Goal: Download file/media

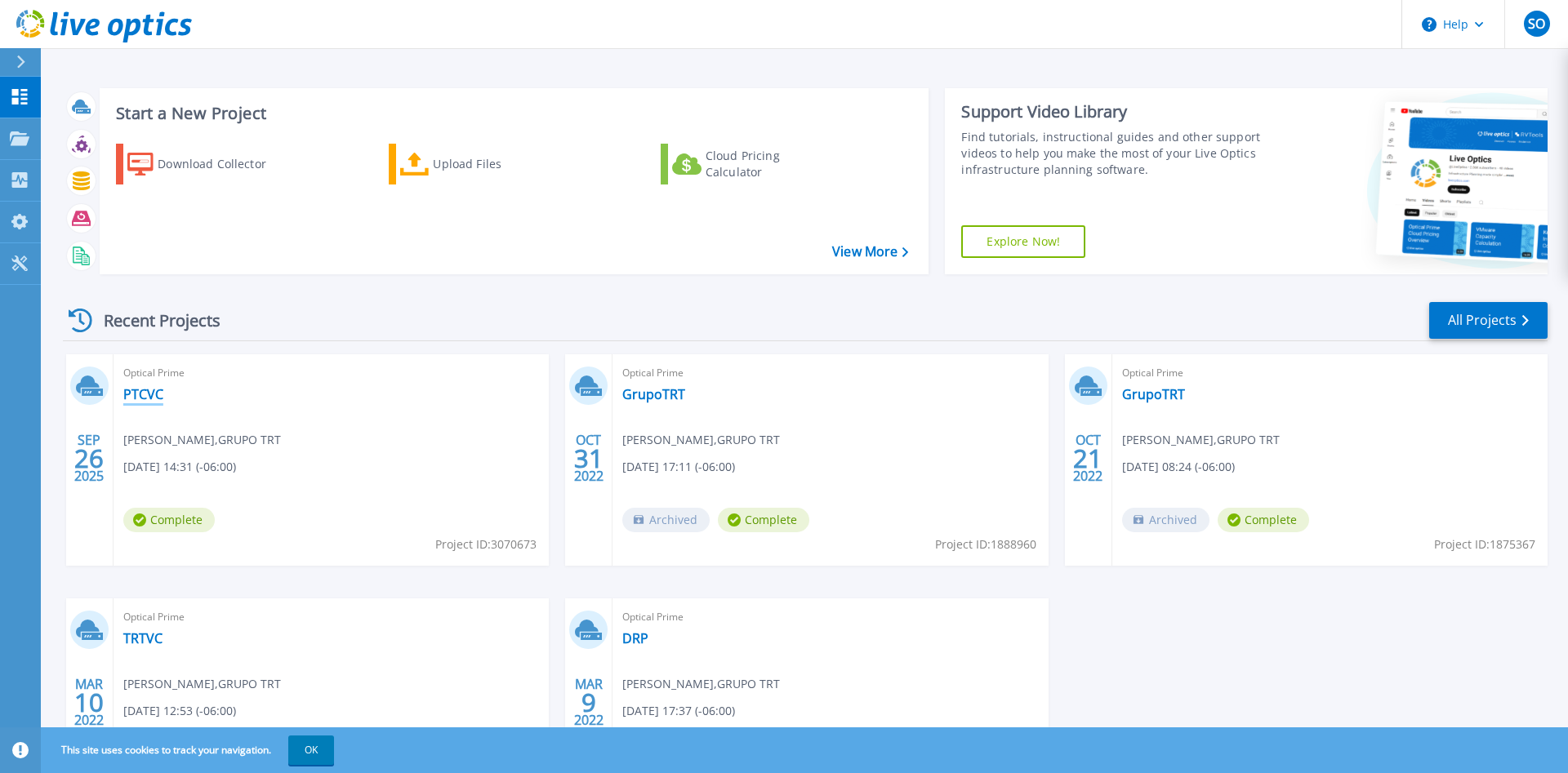
click at [131, 394] on link "PTCVC" at bounding box center [143, 394] width 40 height 16
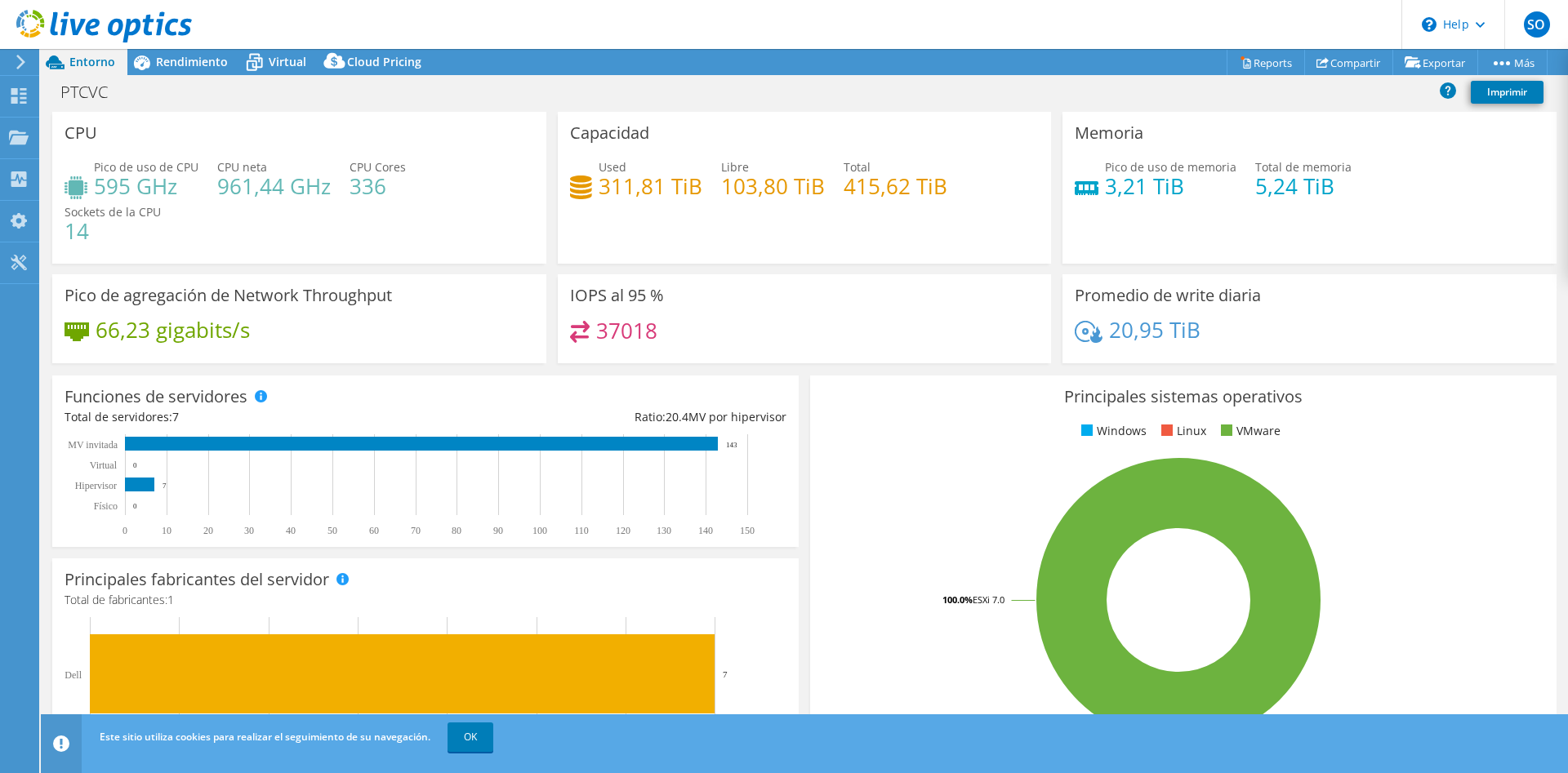
select select "USD"
click at [181, 63] on span "Rendimiento" at bounding box center [192, 62] width 71 height 16
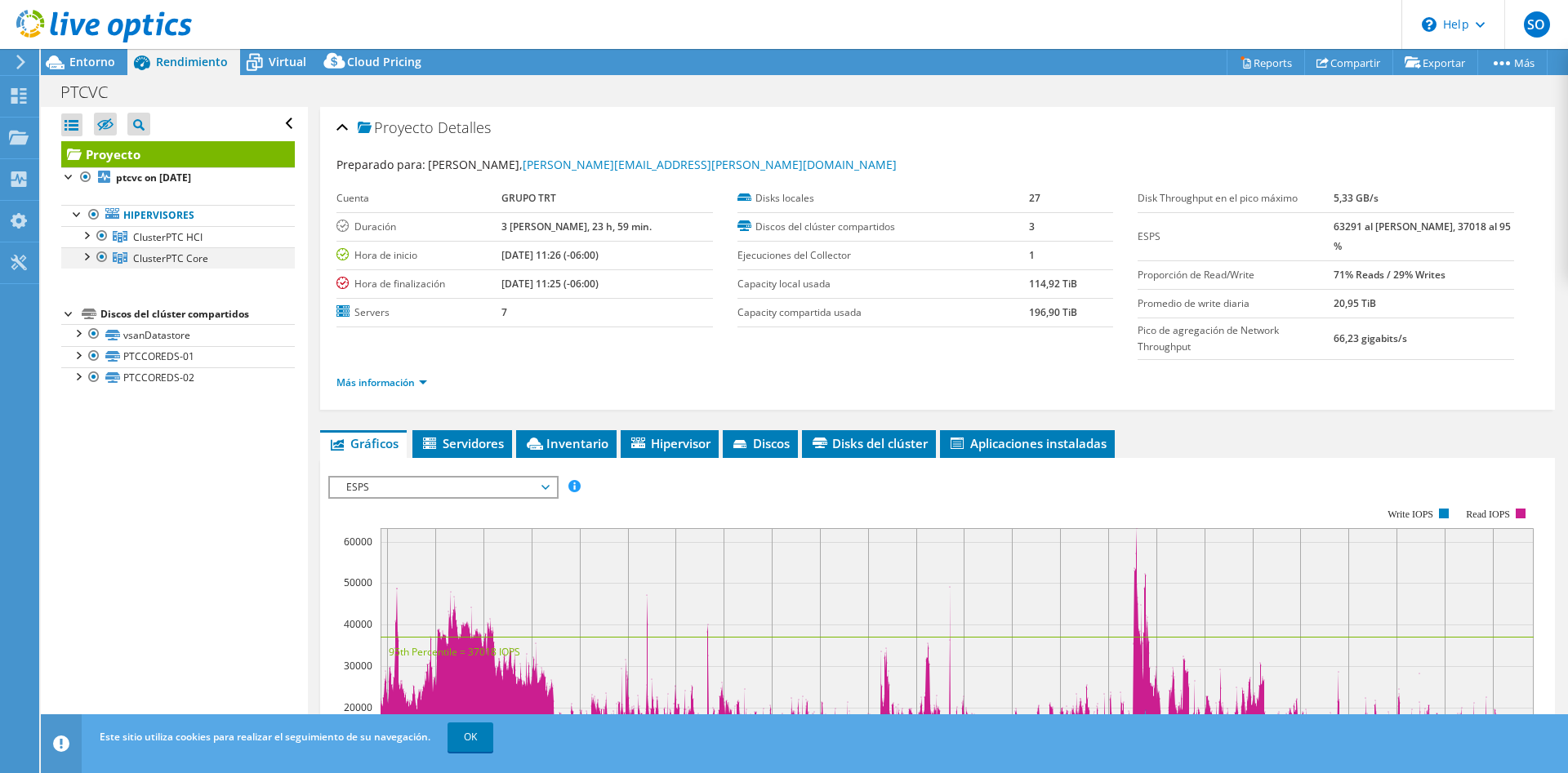
click at [99, 253] on div at bounding box center [102, 257] width 16 height 20
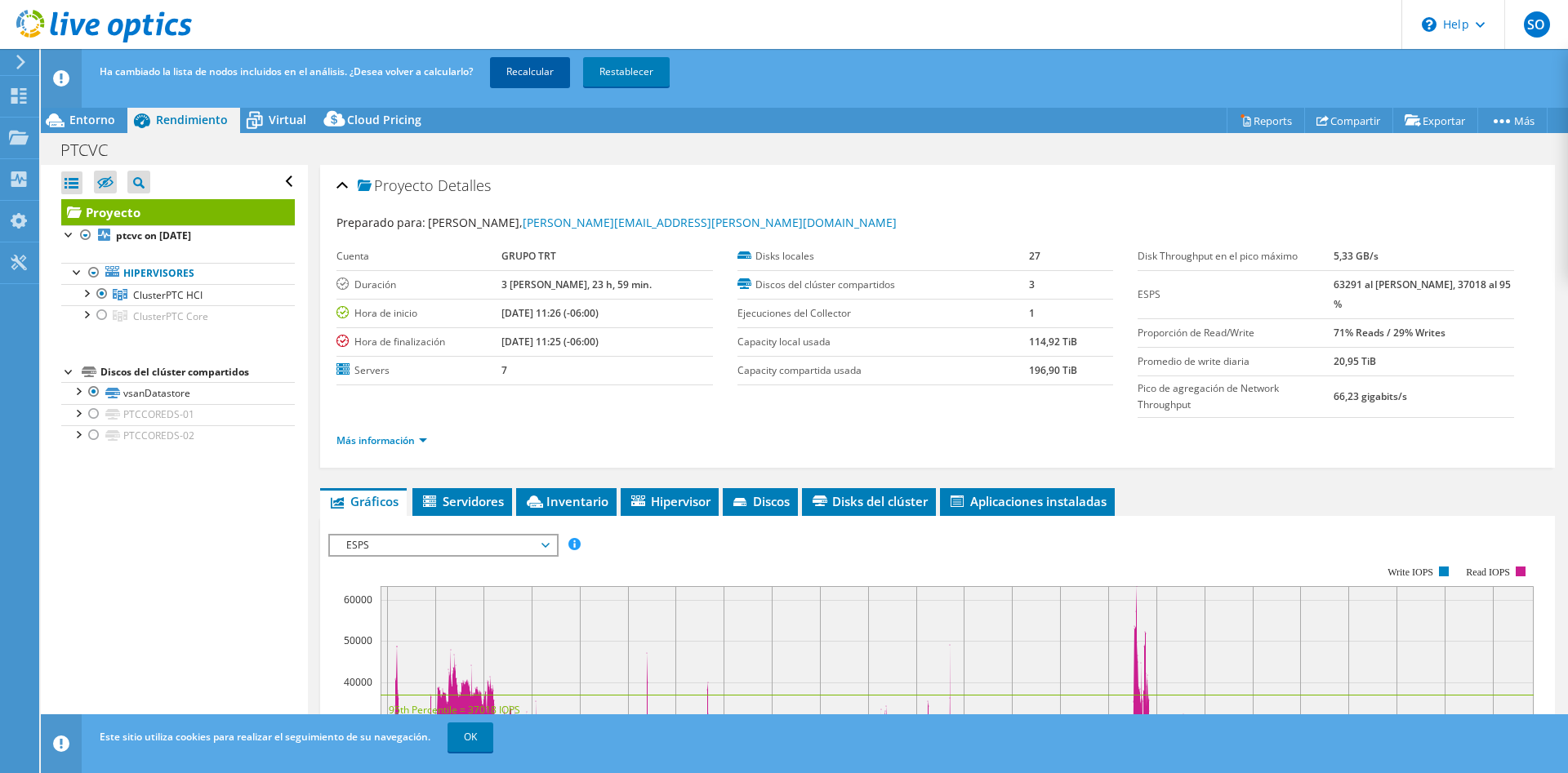
click at [551, 67] on link "Recalcular" at bounding box center [530, 72] width 80 height 30
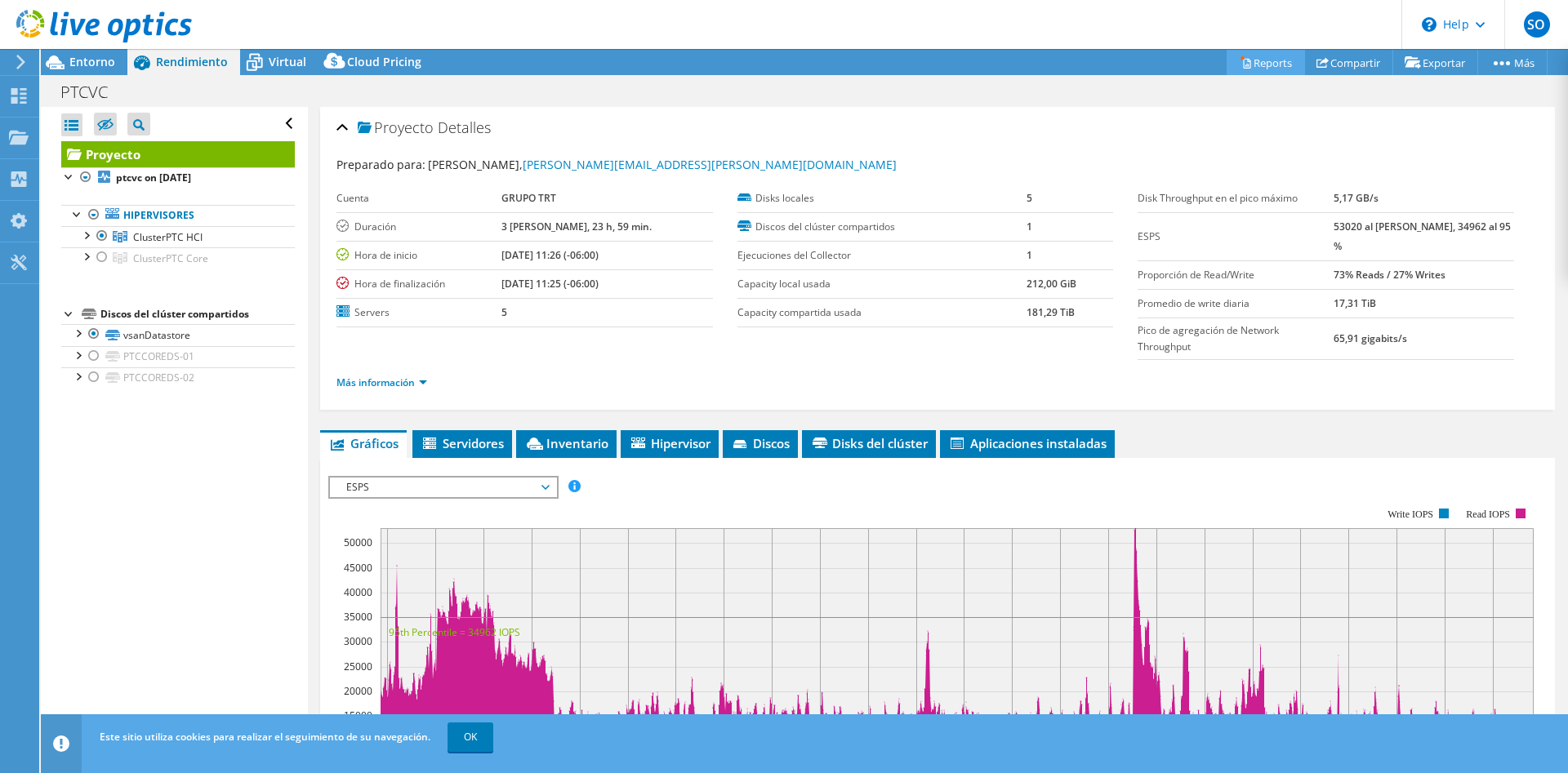
click at [1252, 60] on link "Reports" at bounding box center [1265, 63] width 78 height 26
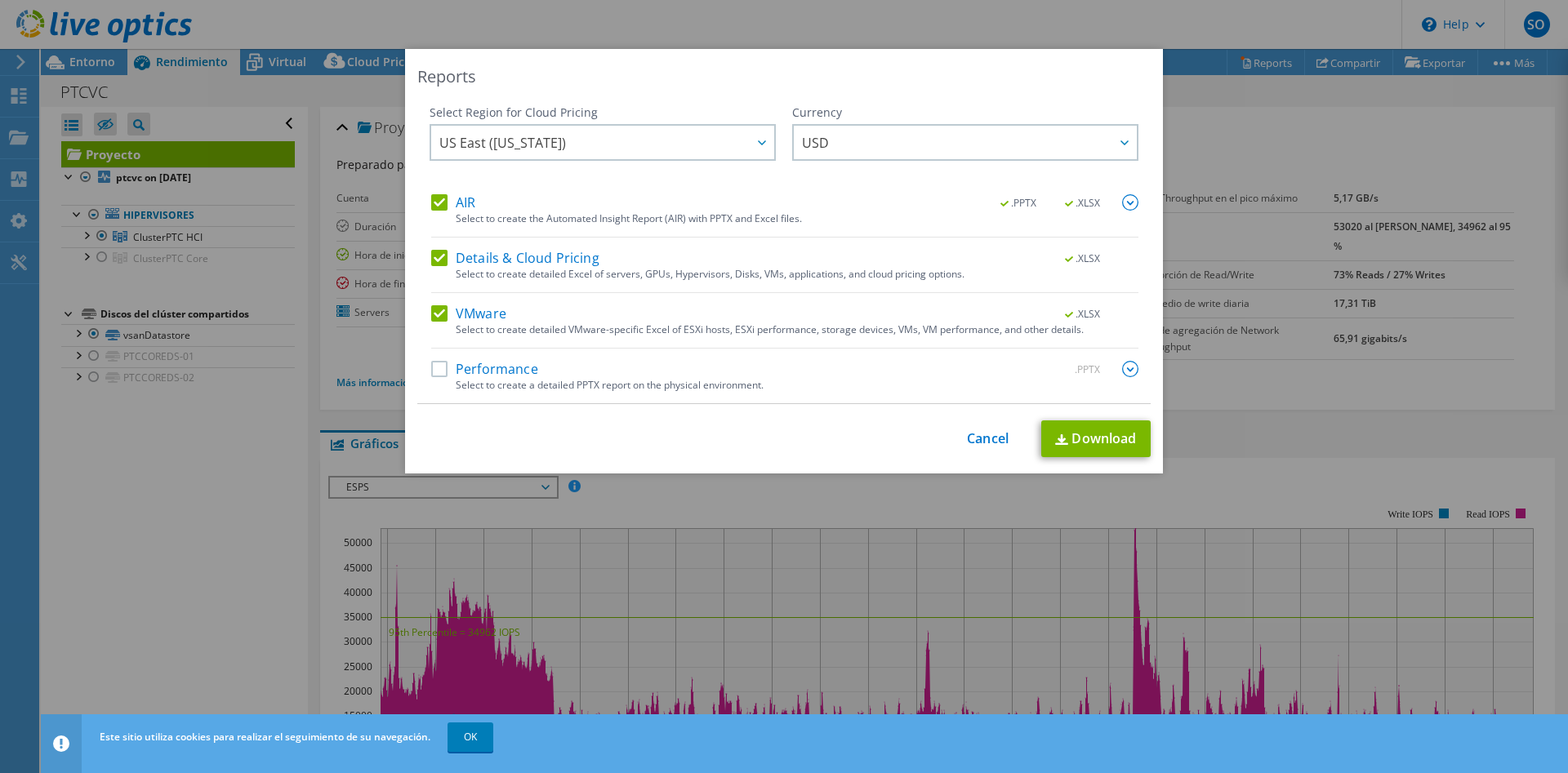
click at [441, 365] on label "Performance" at bounding box center [484, 369] width 107 height 16
click at [0, 0] on input "Performance" at bounding box center [0, 0] width 0 height 0
click at [442, 268] on div "Details & Cloud Pricing .XLSX" at bounding box center [784, 259] width 708 height 19
click at [441, 261] on label "Details & Cloud Pricing" at bounding box center [515, 258] width 169 height 16
click at [0, 0] on input "Details & Cloud Pricing" at bounding box center [0, 0] width 0 height 0
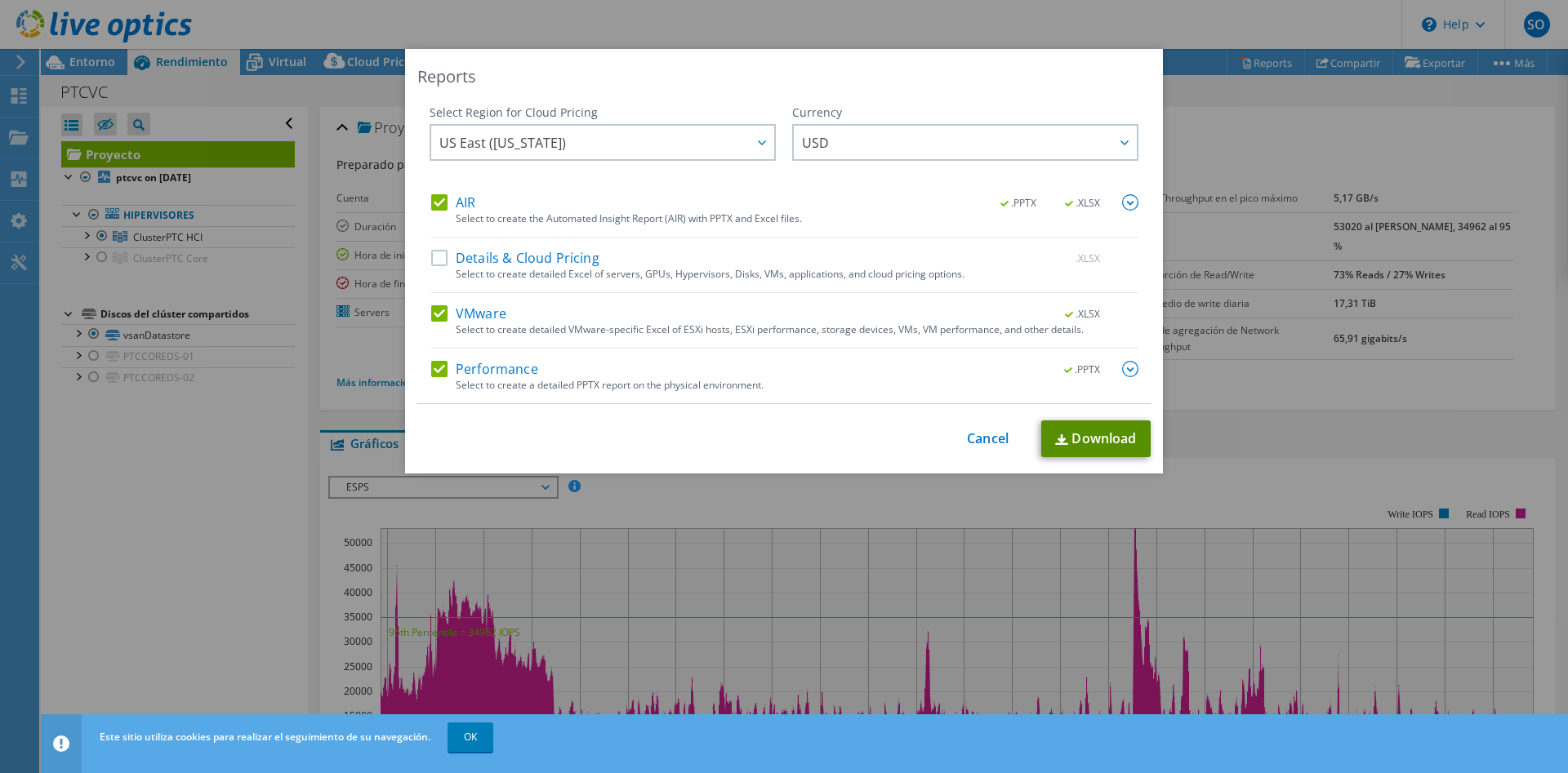
click at [1109, 443] on link "Download" at bounding box center [1096, 439] width 109 height 37
click at [1137, 374] on img at bounding box center [1130, 369] width 16 height 16
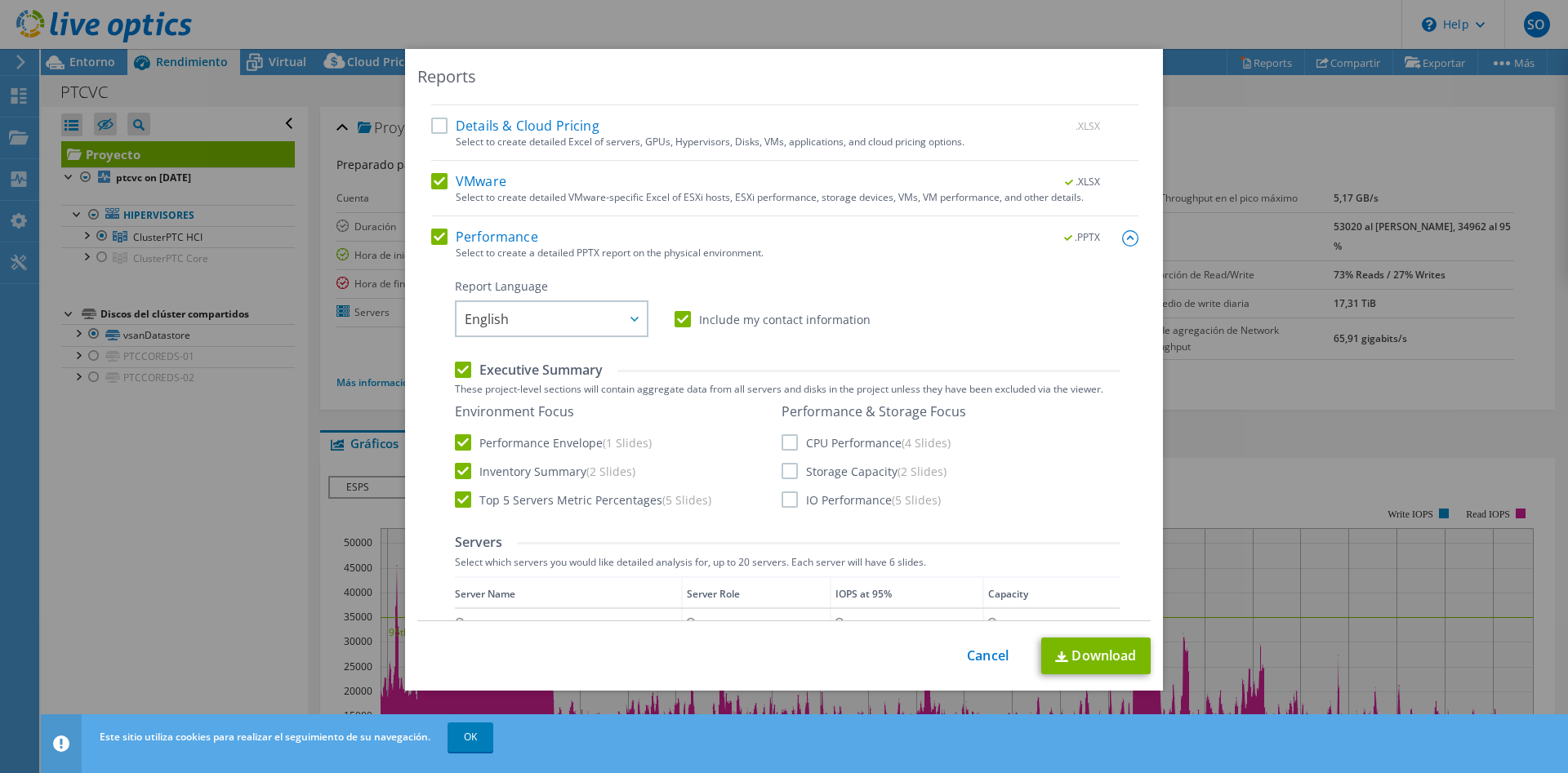
scroll to position [136, 0]
click at [795, 441] on label "CPU Performance (4 Slides)" at bounding box center [865, 439] width 169 height 16
click at [0, 0] on input "CPU Performance (4 Slides)" at bounding box center [0, 0] width 0 height 0
click at [792, 467] on label "Storage Capacity (2 Slides)" at bounding box center [863, 466] width 165 height 16
click at [0, 0] on input "Storage Capacity (2 Slides)" at bounding box center [0, 0] width 0 height 0
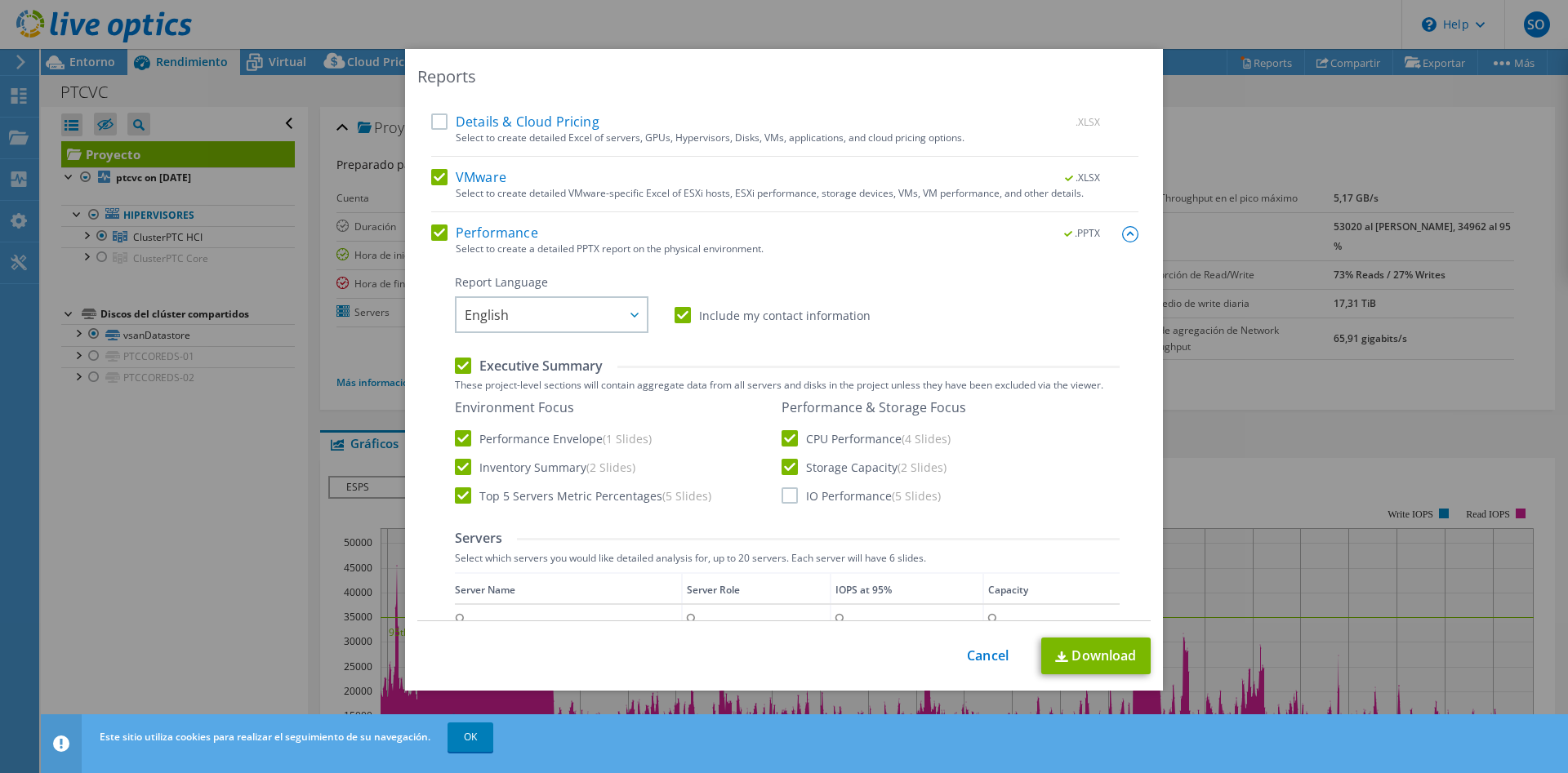
click at [792, 505] on div "Environment Focus Performance Envelope (1 Slides) Inventory Summary (2 Slides) …" at bounding box center [787, 451] width 665 height 106
click at [792, 496] on label "IO Performance (5 Slides)" at bounding box center [860, 495] width 159 height 16
click at [0, 0] on input "IO Performance (5 Slides)" at bounding box center [0, 0] width 0 height 0
click at [1109, 669] on link "Download" at bounding box center [1096, 656] width 109 height 37
